Goal: Information Seeking & Learning: Find specific page/section

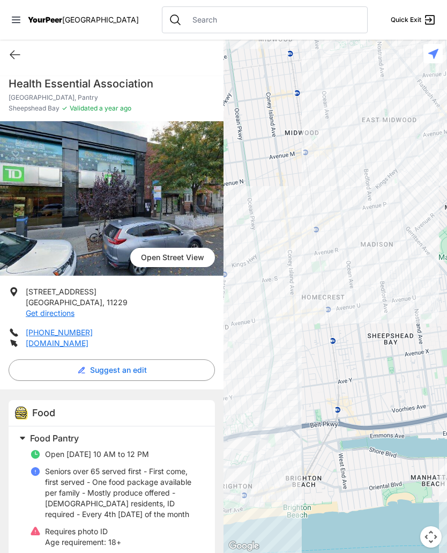
click at [6, 56] on div "Quick Exit" at bounding box center [112, 55] width 224 height 30
click at [14, 61] on icon at bounding box center [15, 54] width 13 height 13
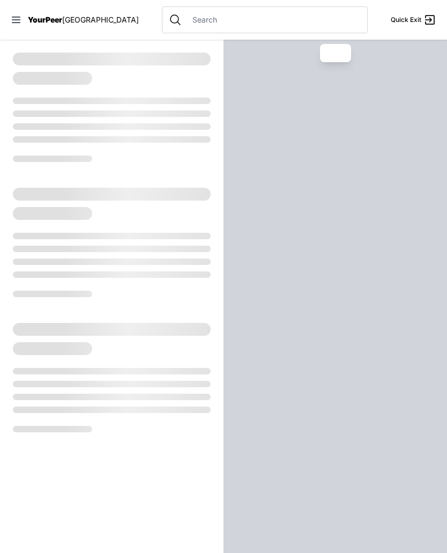
select select "recentlyUpdated"
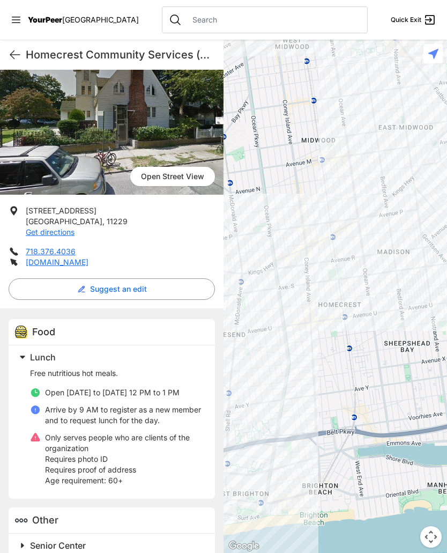
scroll to position [80, 0]
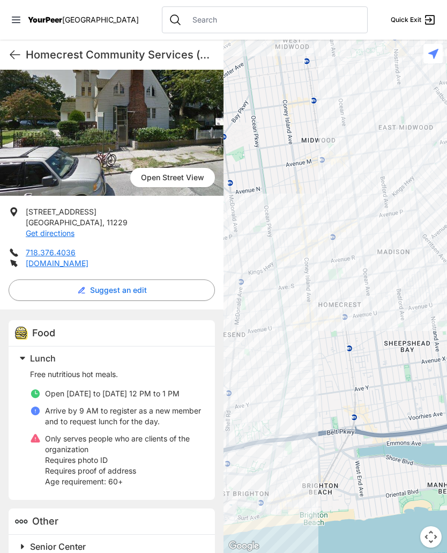
click at [10, 60] on icon at bounding box center [15, 54] width 13 height 13
select select "recentlyUpdated"
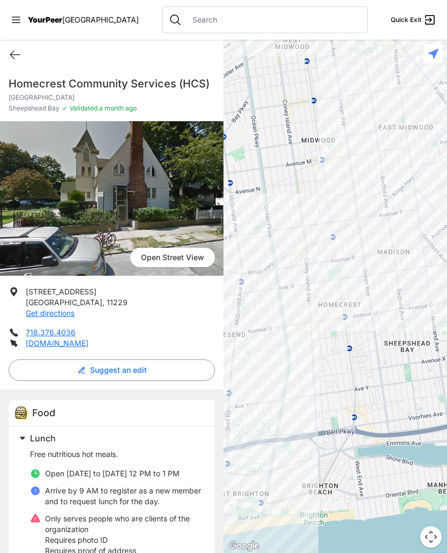
select select "recentlyUpdated"
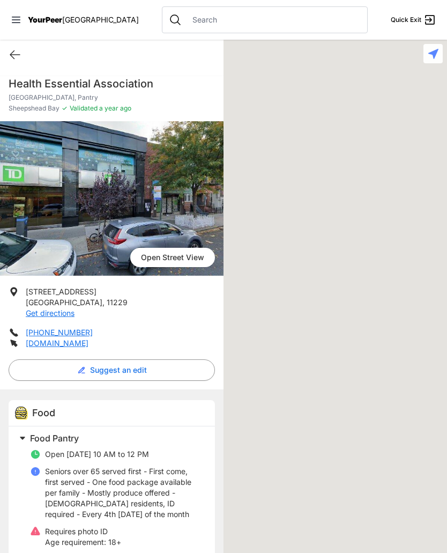
select select "recentlyUpdated"
